Goal: Task Accomplishment & Management: Use online tool/utility

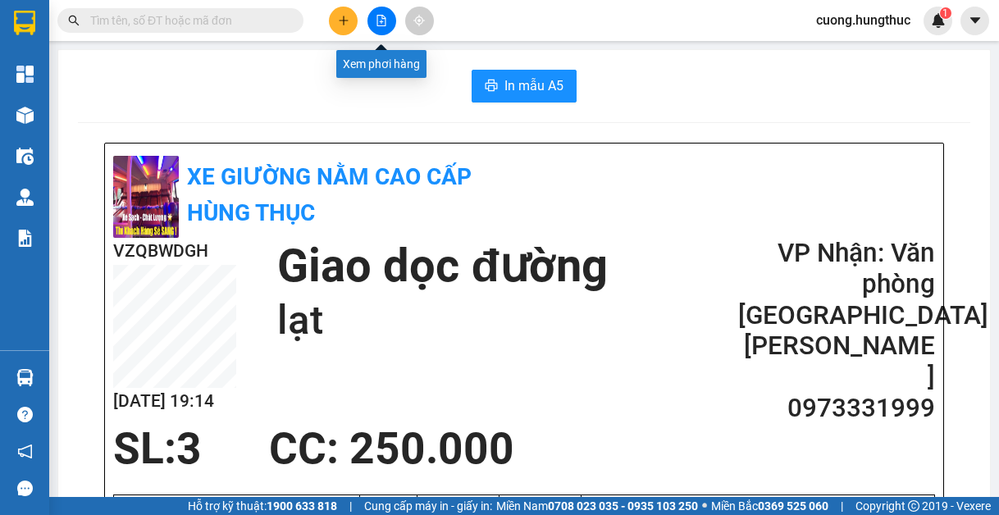
click at [381, 27] on button at bounding box center [382, 21] width 29 height 29
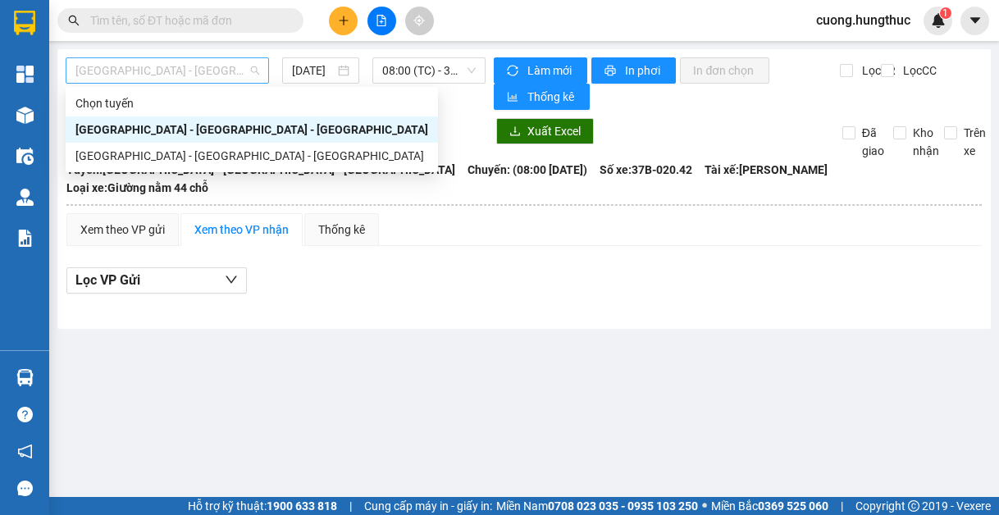
click at [162, 80] on span "[GEOGRAPHIC_DATA] - [GEOGRAPHIC_DATA] - [GEOGRAPHIC_DATA]" at bounding box center [167, 70] width 184 height 25
click at [162, 162] on div "[GEOGRAPHIC_DATA] - [GEOGRAPHIC_DATA] - [GEOGRAPHIC_DATA]" at bounding box center [251, 156] width 353 height 18
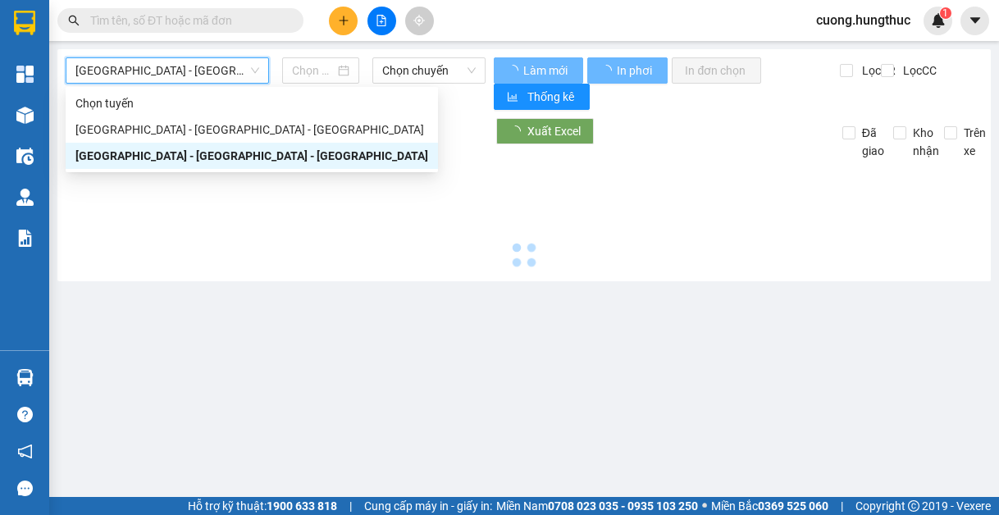
type input "[DATE]"
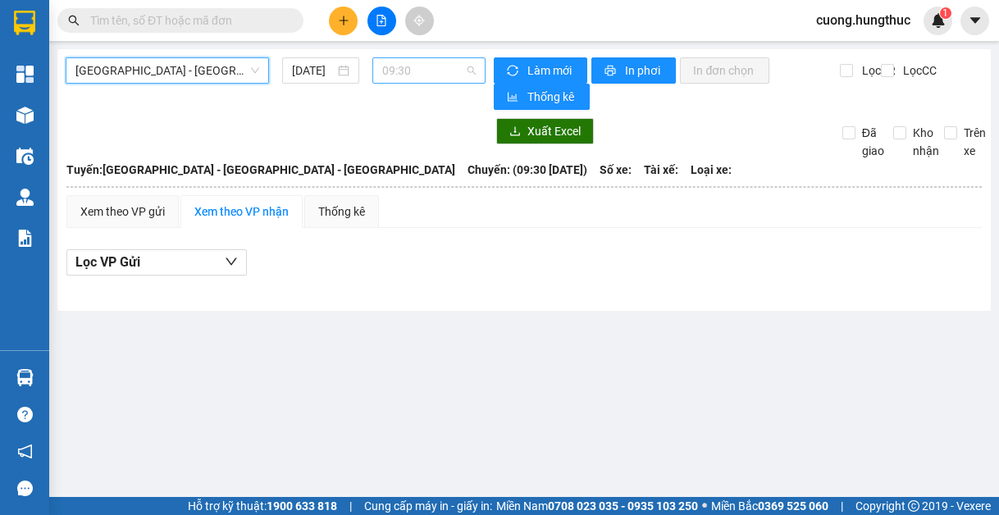
click at [432, 78] on span "09:30" at bounding box center [429, 70] width 94 height 25
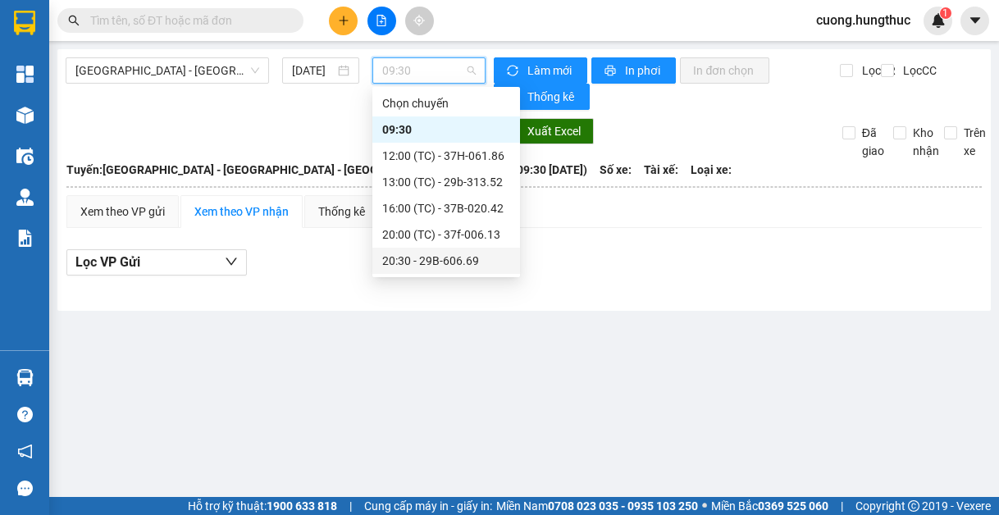
click at [463, 263] on div "20:30 - 29B-606.69" at bounding box center [446, 261] width 128 height 18
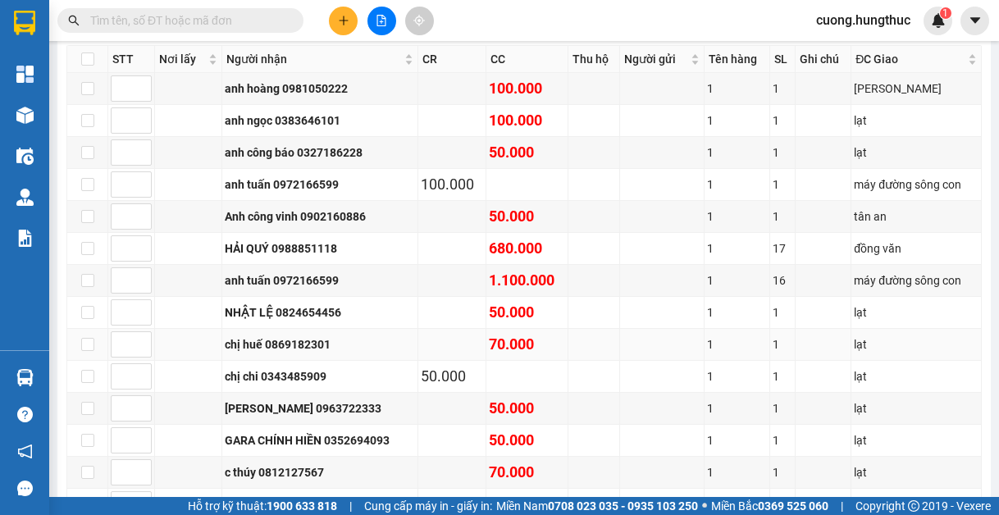
scroll to position [418, 0]
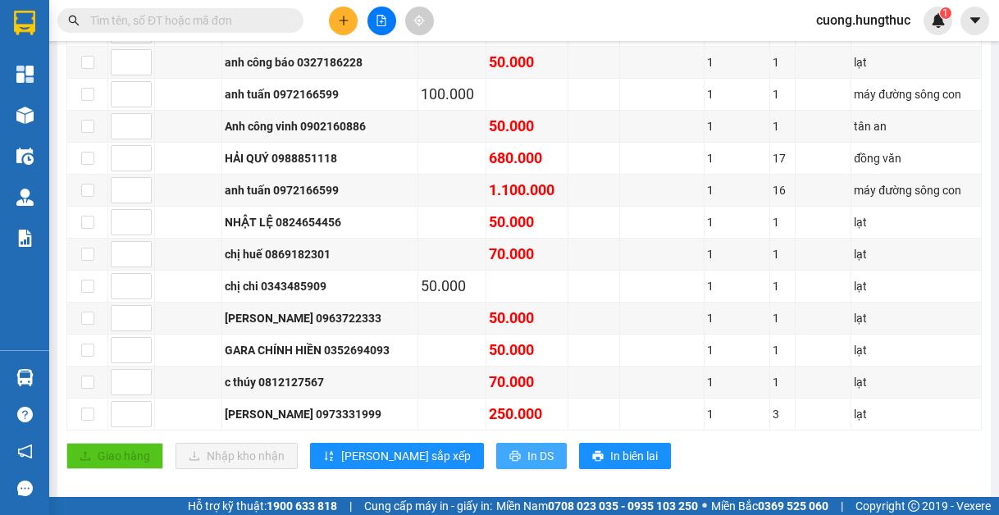
click at [496, 443] on button "In DS" at bounding box center [531, 456] width 71 height 26
